Goal: Transaction & Acquisition: Purchase product/service

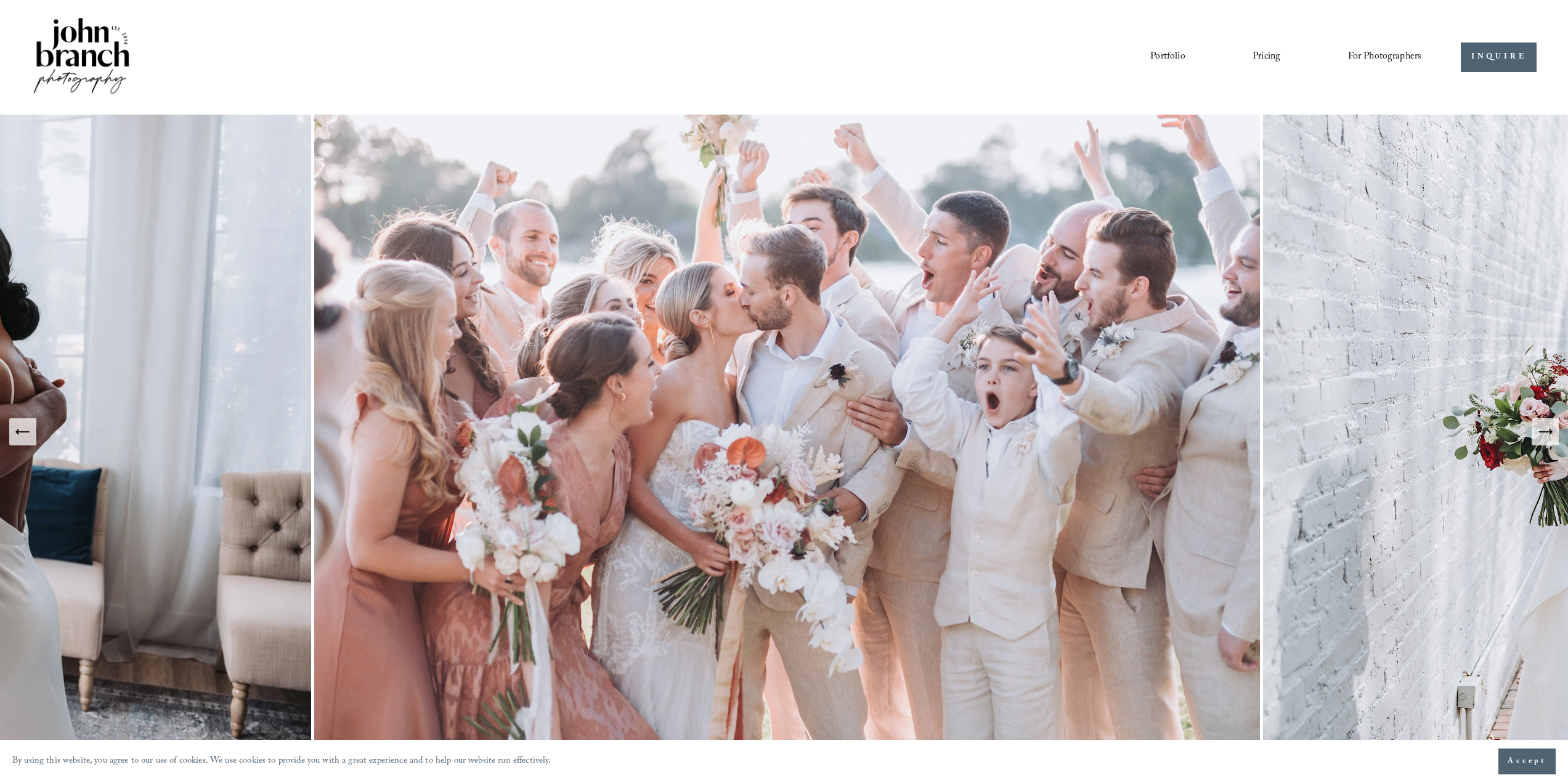
click at [0, 0] on span "Presets" at bounding box center [0, 0] width 0 height 0
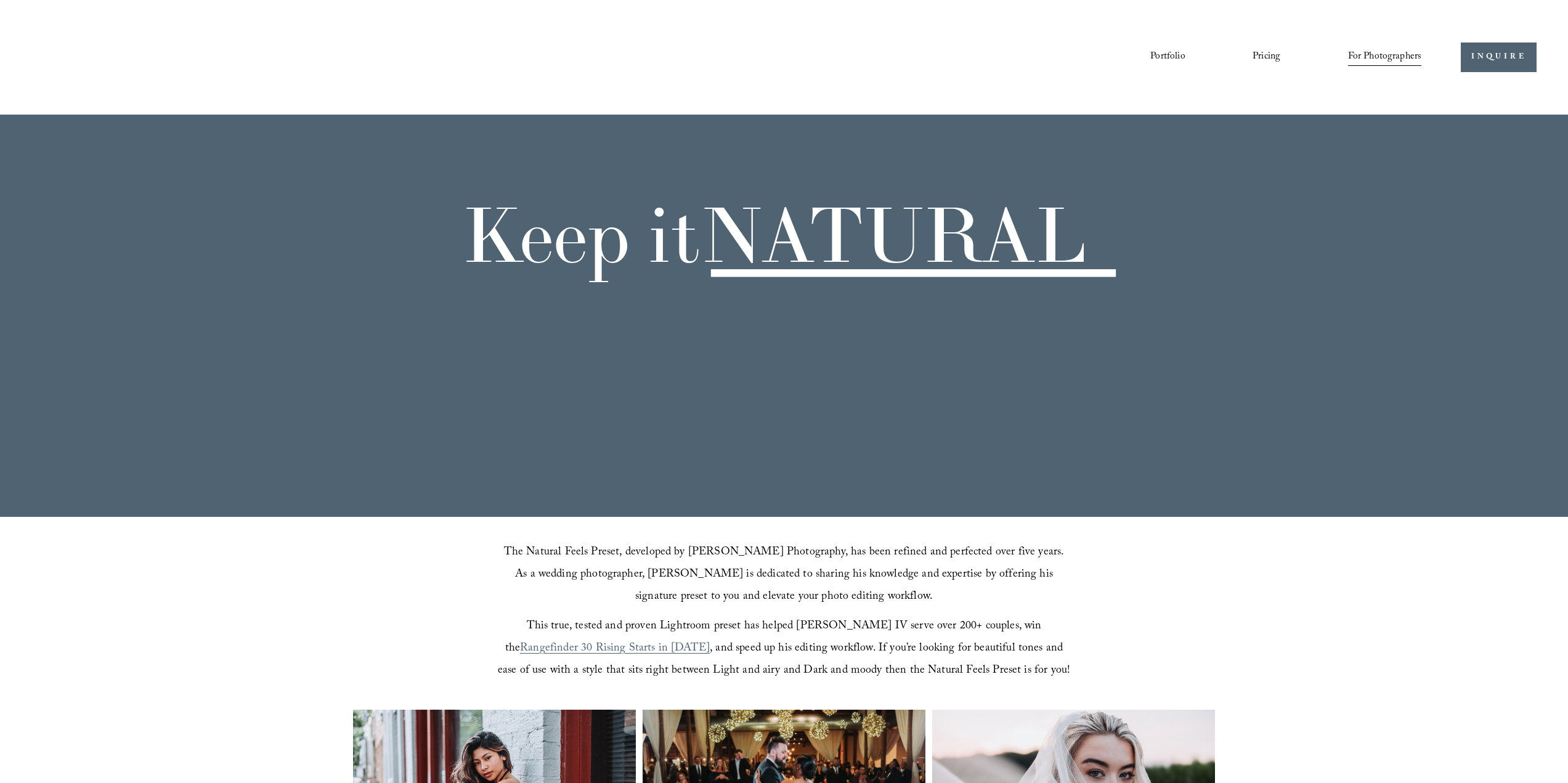
scroll to position [431, 0]
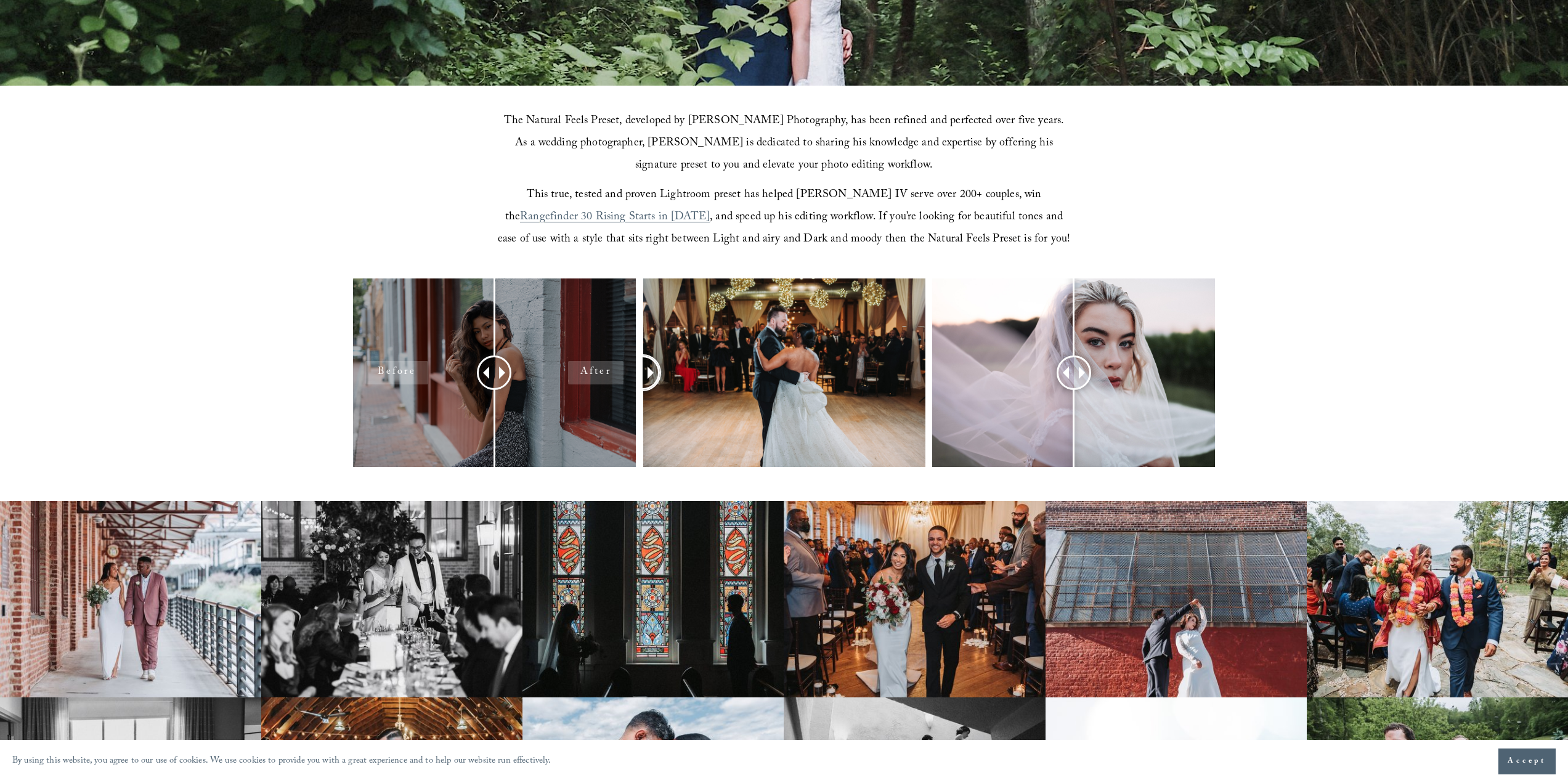
drag, startPoint x: 787, startPoint y: 368, endPoint x: 577, endPoint y: 411, distance: 214.4
click at [577, 411] on div at bounding box center [784, 389] width 1568 height 221
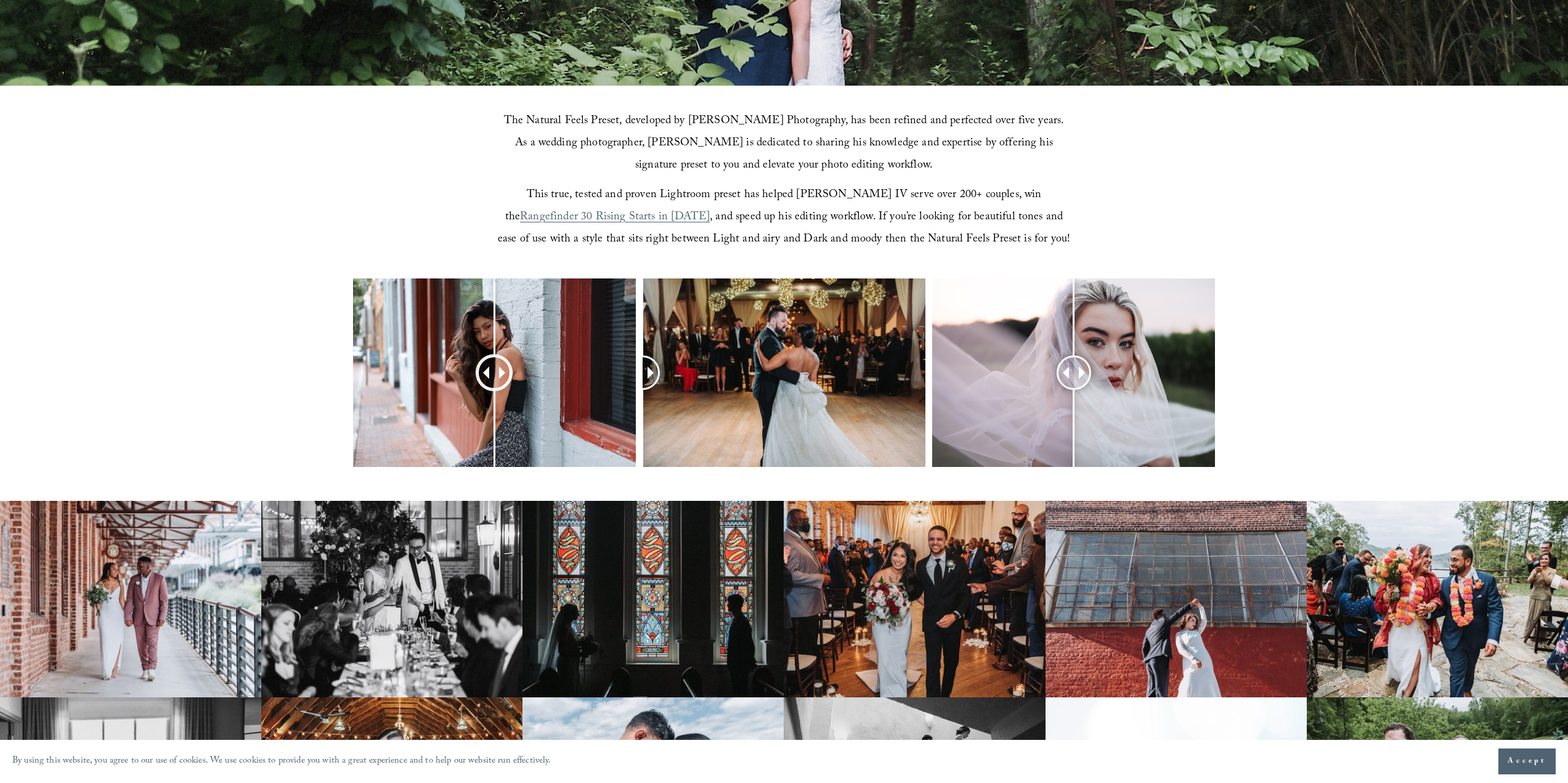
drag, startPoint x: 526, startPoint y: 372, endPoint x: 484, endPoint y: 377, distance: 42.3
click at [735, 379] on div at bounding box center [784, 389] width 1568 height 221
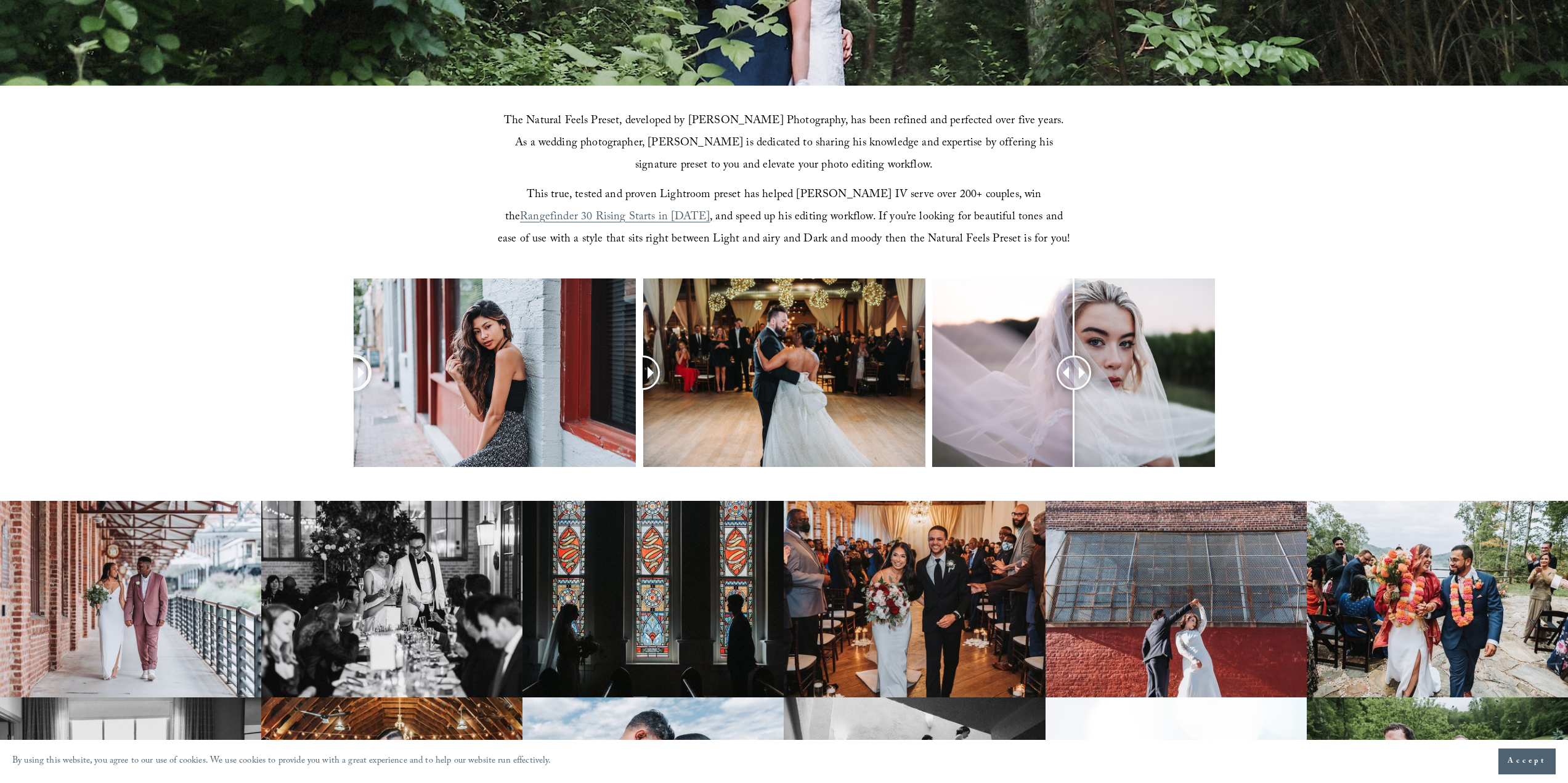
drag, startPoint x: 502, startPoint y: 370, endPoint x: 176, endPoint y: 363, distance: 326.1
click at [177, 368] on div at bounding box center [784, 389] width 1568 height 221
drag, startPoint x: 763, startPoint y: 118, endPoint x: 689, endPoint y: 123, distance: 74.2
click at [689, 123] on span "The Natural Feels Preset, developed by John Branch IV Photography, has been ref…" at bounding box center [785, 144] width 563 height 64
copy span "John Branch IV"
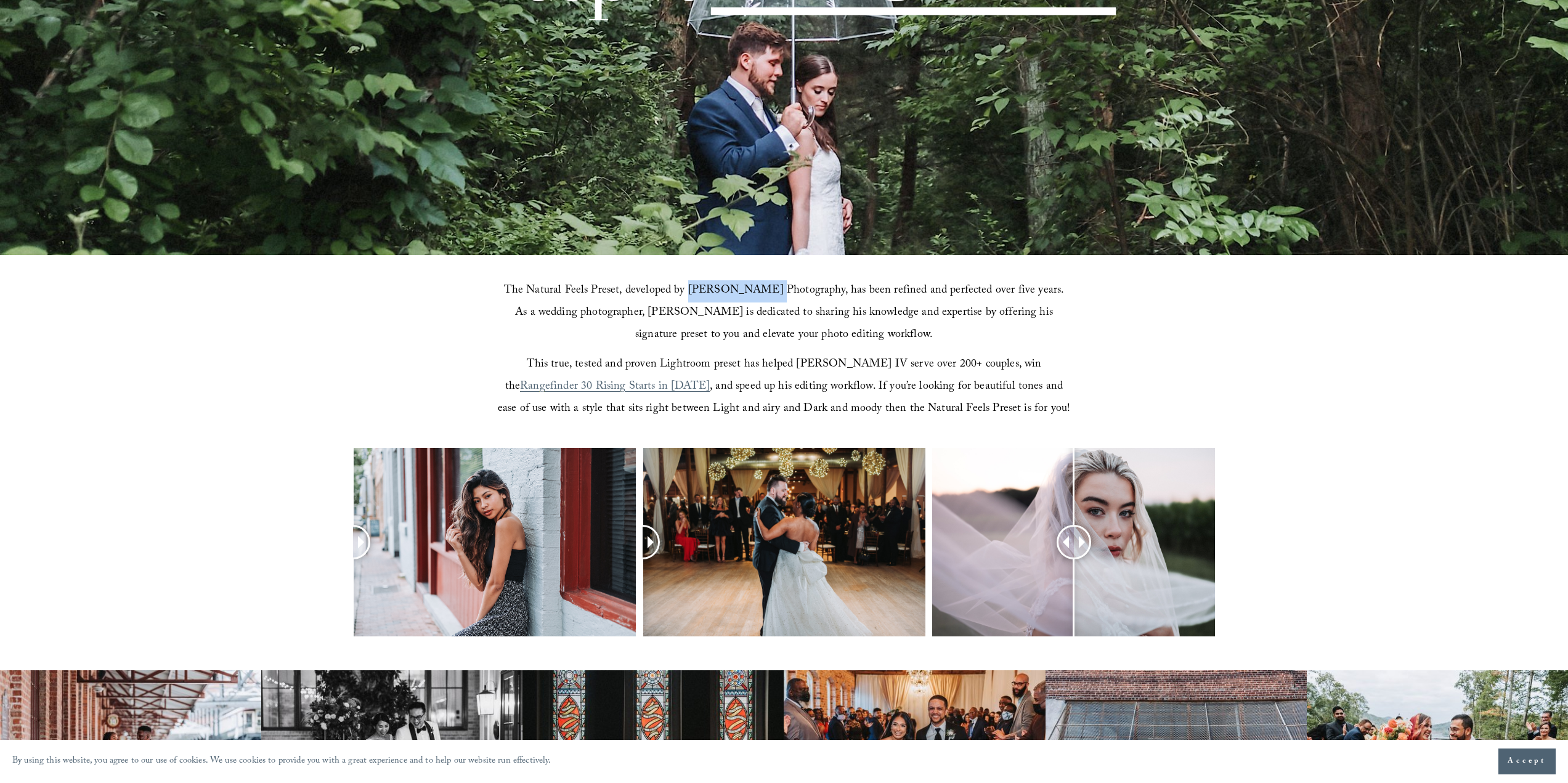
scroll to position [0, 0]
